Goal: Check status: Check status

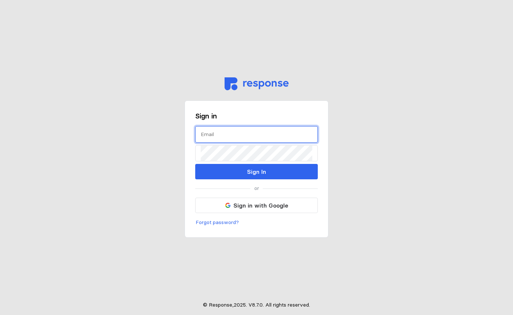
click at [225, 135] on input "text" at bounding box center [257, 135] width 112 height 16
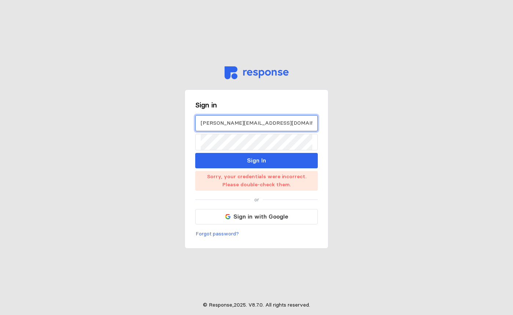
drag, startPoint x: 216, startPoint y: 123, endPoint x: 197, endPoint y: 123, distance: 19.1
click at [197, 123] on div "[PERSON_NAME][EMAIL_ADDRESS][DOMAIN_NAME]" at bounding box center [256, 123] width 123 height 17
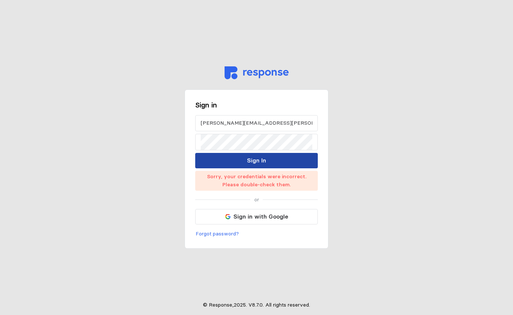
click at [257, 162] on p "Sign In" at bounding box center [256, 160] width 19 height 9
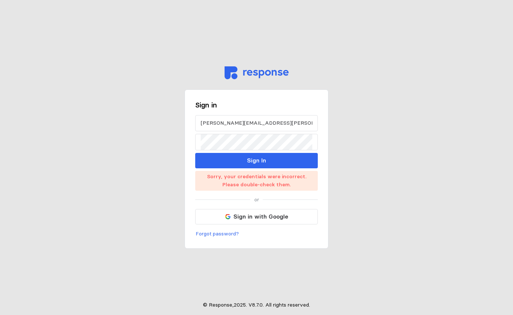
click at [344, 53] on main "Sign in [PERSON_NAME][EMAIL_ADDRESS][PERSON_NAME][DOMAIN_NAME] Sign In Sorry, y…" at bounding box center [256, 157] width 513 height 315
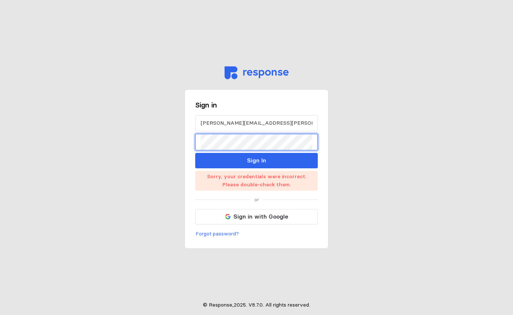
click at [188, 140] on div "Sign in [PERSON_NAME][EMAIL_ADDRESS][PERSON_NAME][DOMAIN_NAME] Sign In Sorry, y…" at bounding box center [257, 170] width 144 height 160
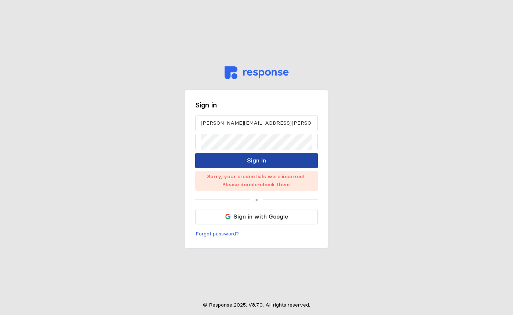
click at [253, 163] on p "Sign In" at bounding box center [256, 160] width 19 height 9
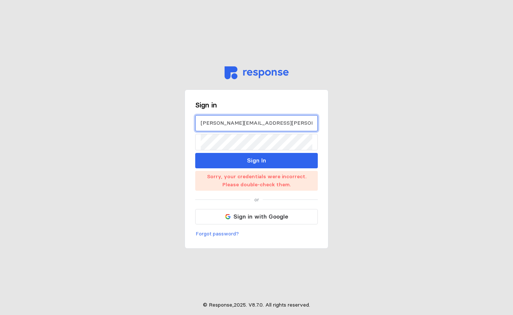
click at [229, 122] on input "[PERSON_NAME][EMAIL_ADDRESS][PERSON_NAME][DOMAIN_NAME]" at bounding box center [257, 124] width 112 height 16
drag, startPoint x: 231, startPoint y: 122, endPoint x: 199, endPoint y: 122, distance: 31.2
click at [199, 122] on div "[PERSON_NAME][EMAIL_ADDRESS][PERSON_NAME][DOMAIN_NAME]" at bounding box center [256, 123] width 123 height 17
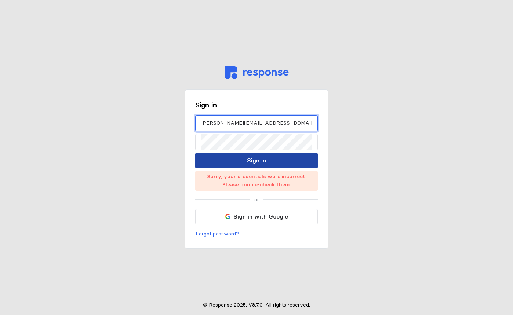
type input "[PERSON_NAME][EMAIL_ADDRESS][DOMAIN_NAME]"
click at [246, 164] on button "Sign In" at bounding box center [256, 160] width 123 height 15
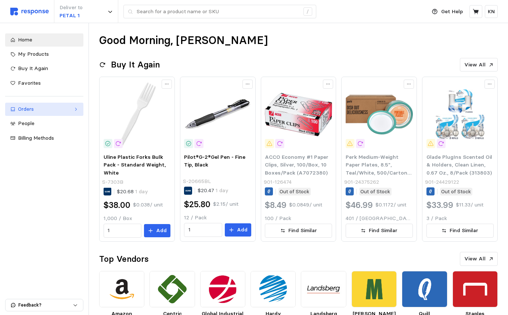
click at [44, 110] on div "Orders" at bounding box center [44, 109] width 53 height 8
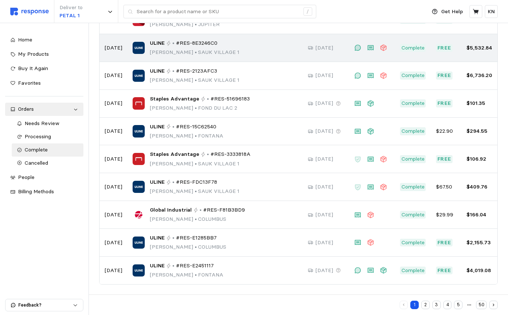
scroll to position [95, 0]
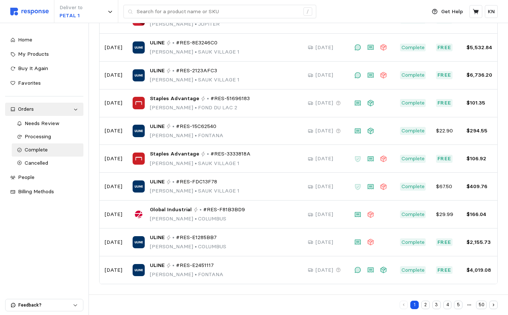
click at [424, 305] on button "2" at bounding box center [425, 305] width 8 height 8
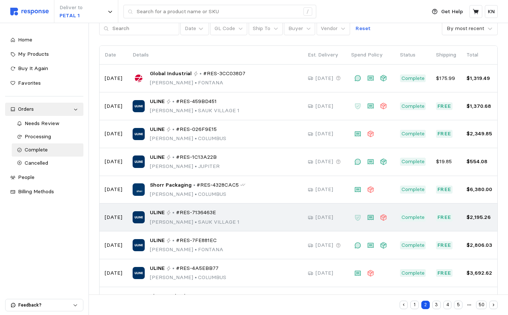
scroll to position [95, 0]
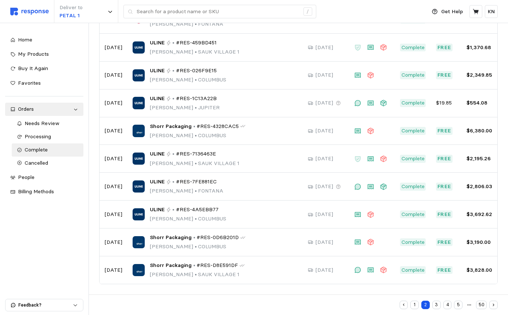
click at [437, 305] on button "3" at bounding box center [436, 305] width 8 height 8
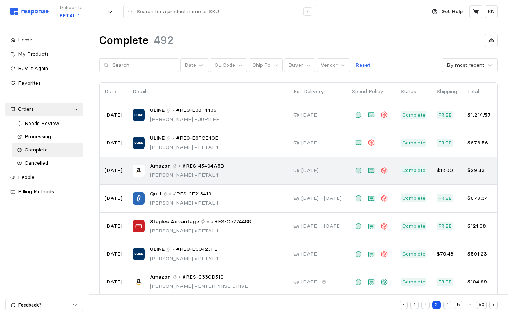
click at [160, 171] on p "[PERSON_NAME] • PETAL 1" at bounding box center [187, 175] width 74 height 8
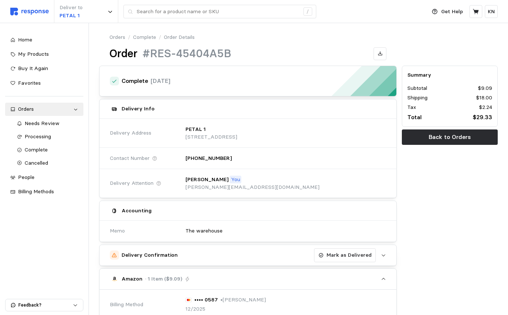
click at [117, 38] on link "Orders" at bounding box center [117, 37] width 16 height 8
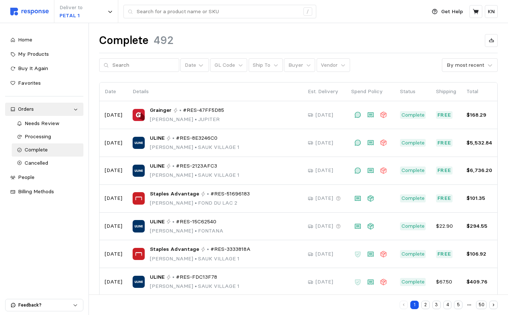
click at [437, 305] on button "3" at bounding box center [436, 305] width 8 height 8
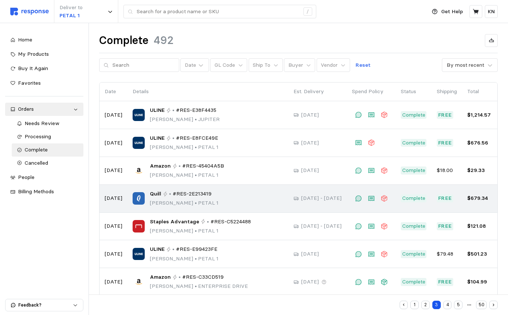
click at [174, 200] on p "[PERSON_NAME] • PETAL 1" at bounding box center [184, 203] width 69 height 8
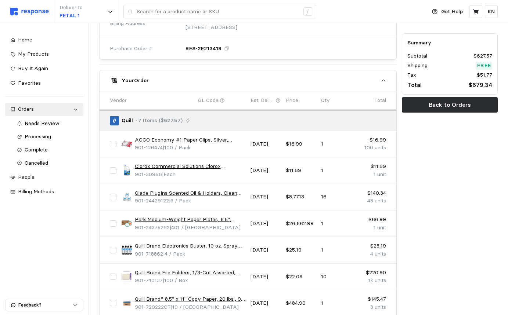
scroll to position [330, 0]
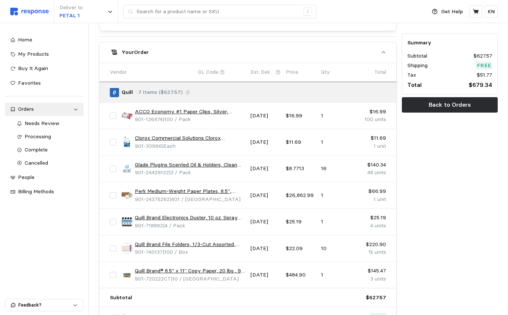
click at [193, 112] on link "ACCO Economy #1 Paper Clips, Silver, 100/Box, 10 Boxes/Pack (A7072380)" at bounding box center [190, 112] width 111 height 8
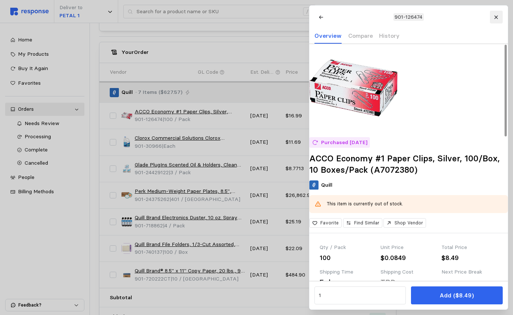
click at [496, 17] on icon at bounding box center [496, 16] width 3 height 3
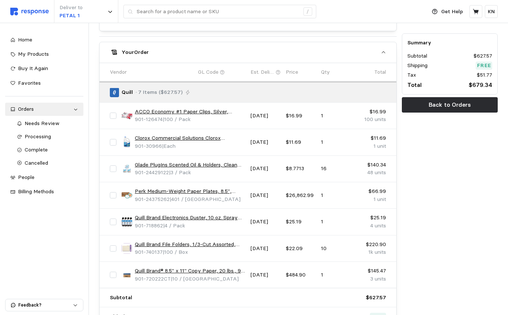
click at [179, 138] on link "Clorox Commercial Solutions Clorox Germicidal Bleach, Concentrated, 121 Ounces …" at bounding box center [190, 138] width 111 height 8
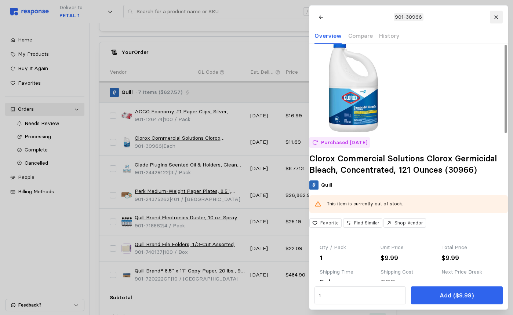
click at [496, 17] on icon at bounding box center [496, 16] width 3 height 3
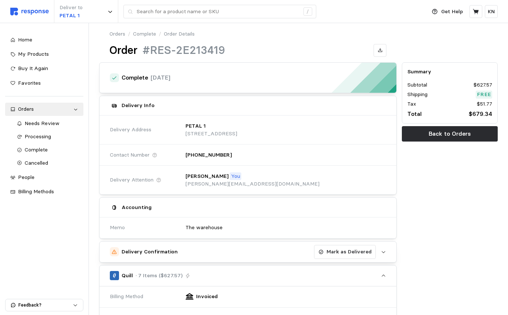
scroll to position [0, 0]
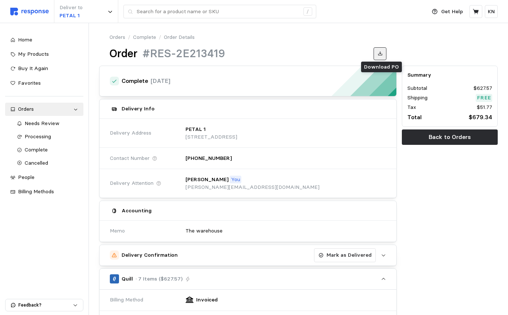
click at [381, 53] on icon at bounding box center [380, 53] width 4 height 4
click at [119, 38] on link "Orders" at bounding box center [117, 37] width 16 height 8
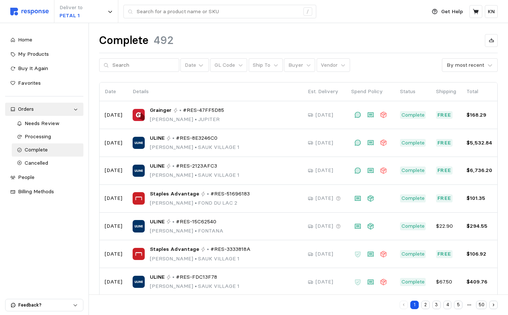
click at [437, 305] on button "3" at bounding box center [436, 305] width 8 height 8
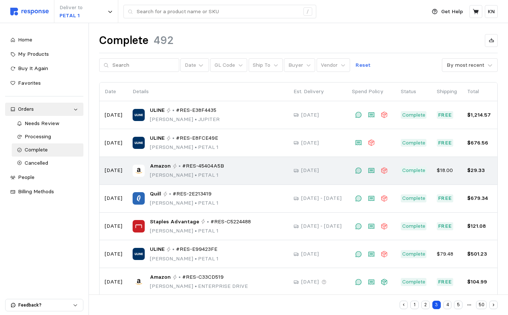
click at [163, 168] on span "Amazon" at bounding box center [160, 166] width 21 height 8
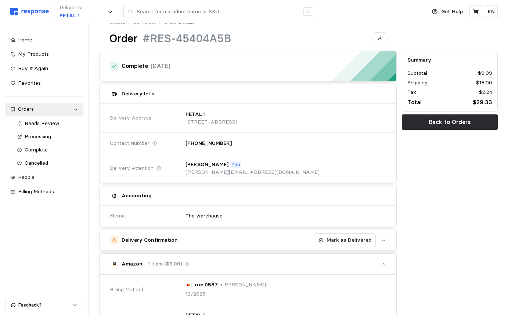
scroll to position [14, 0]
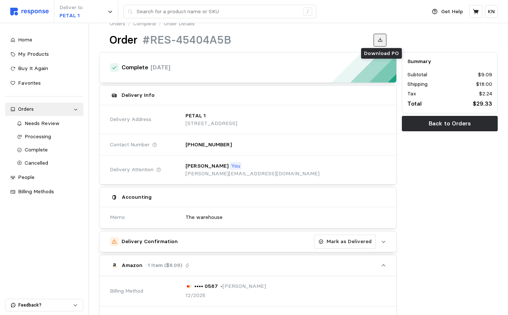
click at [382, 39] on icon at bounding box center [379, 39] width 5 height 5
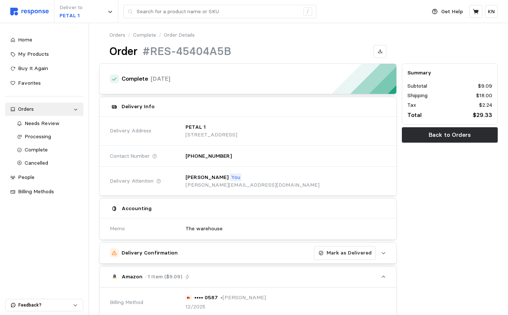
scroll to position [0, 0]
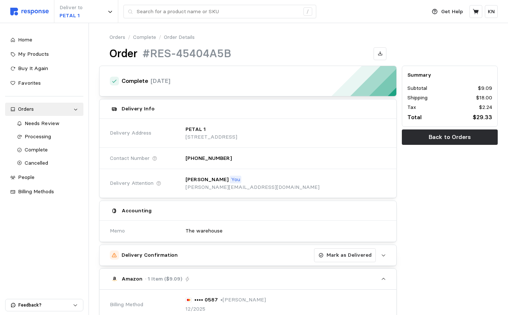
click at [117, 38] on link "Orders" at bounding box center [117, 37] width 16 height 8
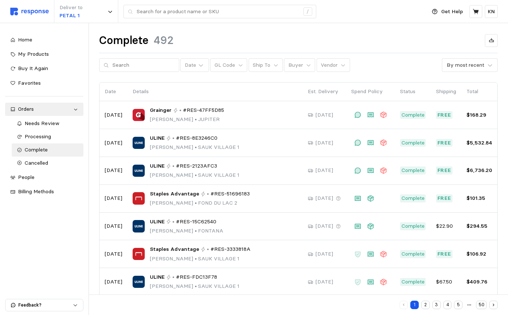
click at [437, 305] on button "3" at bounding box center [436, 305] width 8 height 8
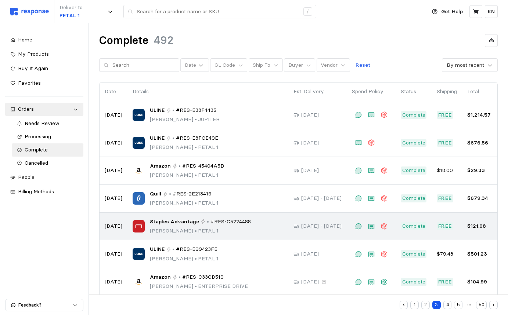
click at [181, 225] on span "Staples Advantage" at bounding box center [174, 222] width 49 height 8
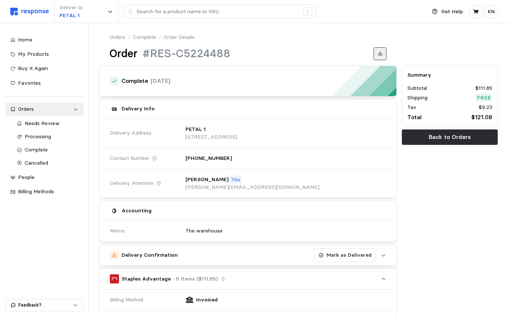
click at [379, 54] on icon at bounding box center [379, 53] width 5 height 5
click at [119, 36] on link "Orders" at bounding box center [117, 37] width 16 height 8
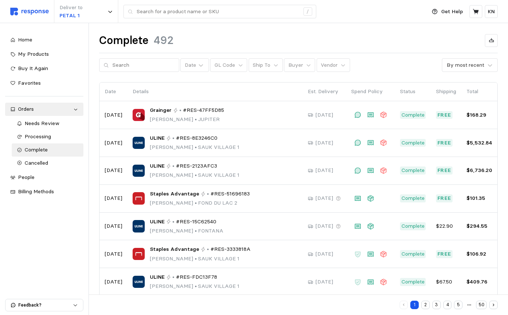
click at [437, 303] on button "3" at bounding box center [436, 305] width 8 height 8
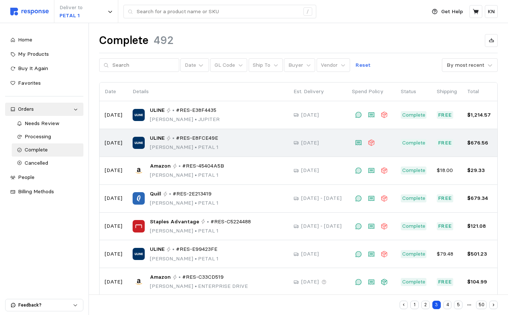
scroll to position [37, 0]
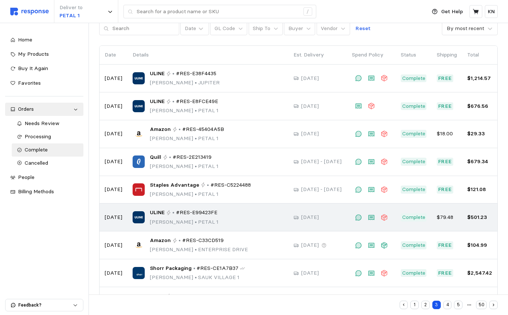
click at [188, 216] on span "#RES-E99423FE" at bounding box center [196, 213] width 41 height 8
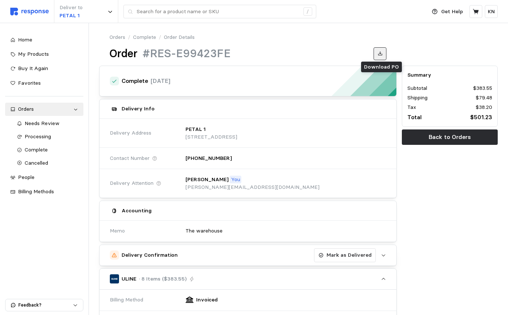
click at [379, 52] on icon at bounding box center [379, 53] width 5 height 5
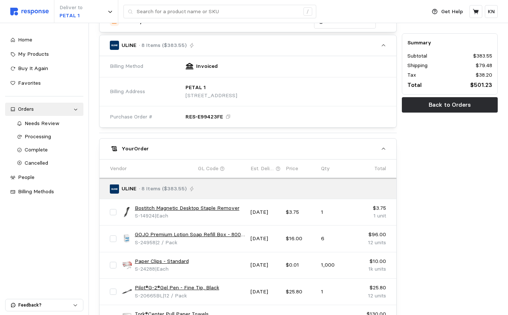
scroll to position [367, 0]
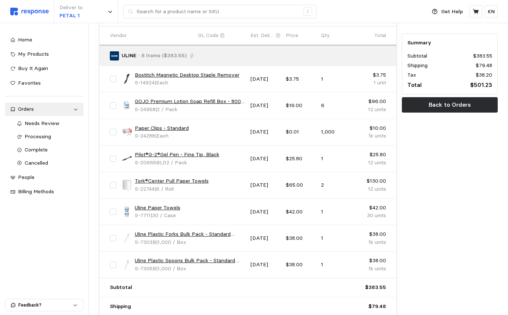
click at [165, 129] on link "Paper Clips - Standard" at bounding box center [162, 128] width 54 height 8
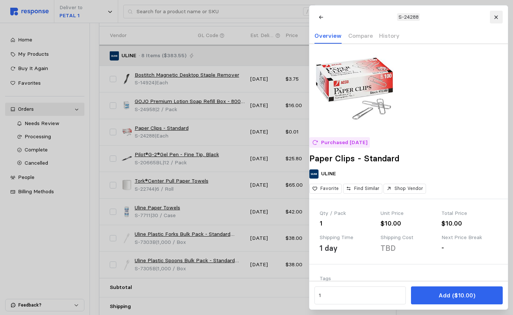
click at [495, 17] on icon at bounding box center [496, 17] width 5 height 5
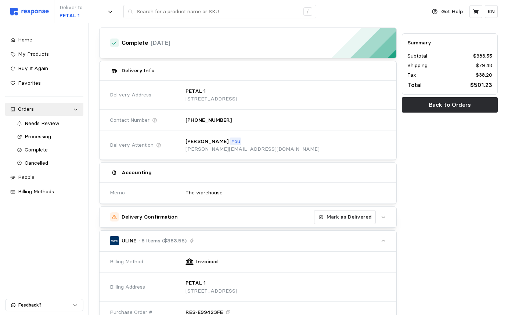
scroll to position [0, 0]
